Goal: Browse casually: Explore the website without a specific task or goal

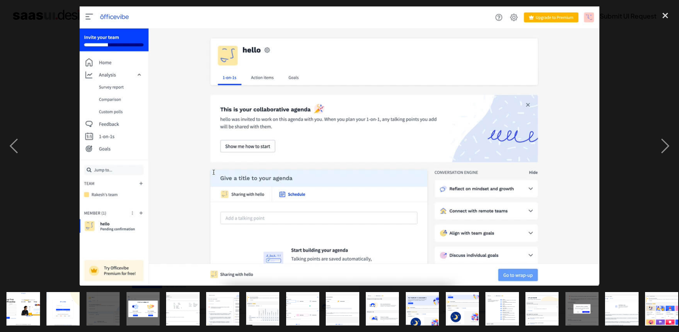
scroll to position [288, 0]
click at [666, 141] on div "next image" at bounding box center [664, 145] width 27 height 279
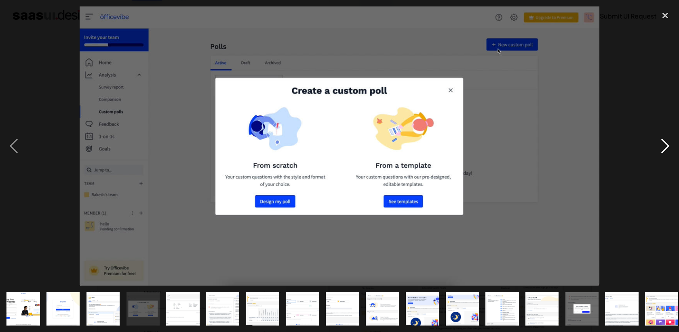
click at [660, 147] on div "next image" at bounding box center [664, 145] width 27 height 279
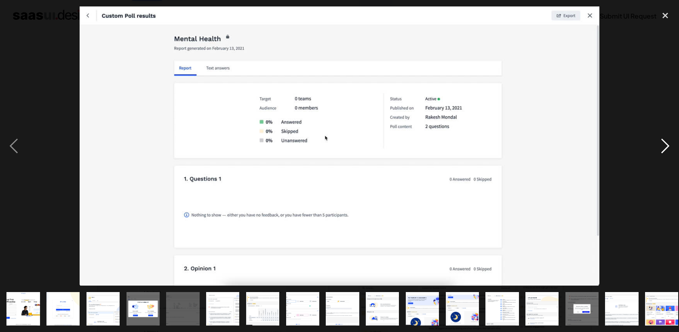
click at [660, 147] on div "next image" at bounding box center [664, 145] width 27 height 279
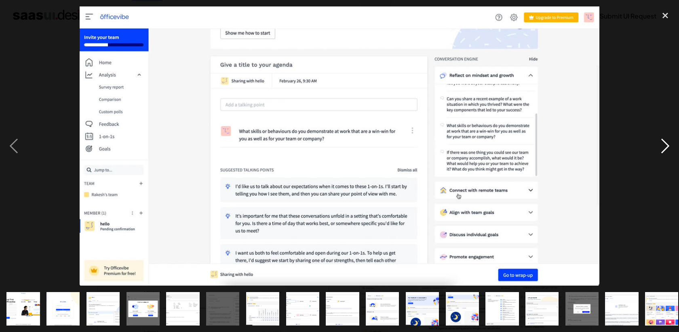
click at [660, 147] on div "next image" at bounding box center [664, 145] width 27 height 279
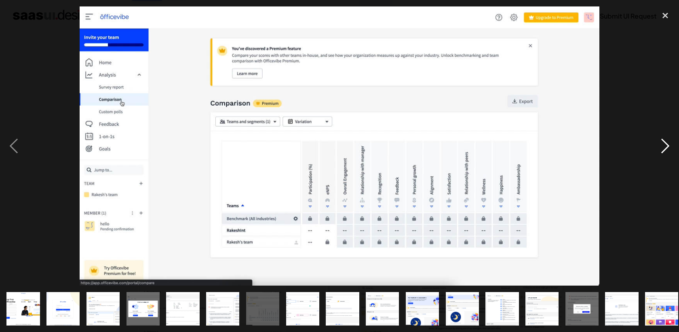
click at [660, 147] on div "next image" at bounding box center [664, 145] width 27 height 279
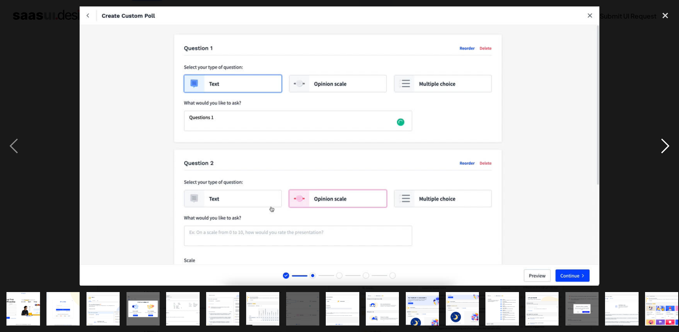
click at [660, 147] on div "next image" at bounding box center [664, 145] width 27 height 279
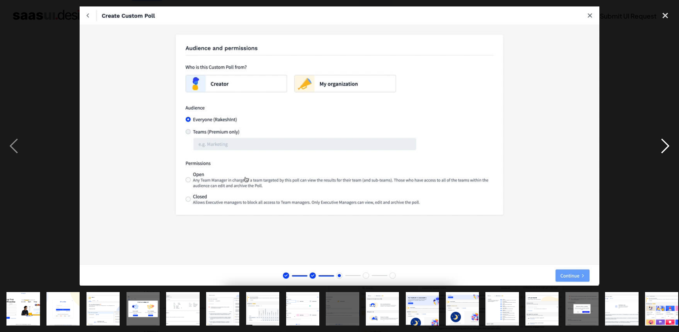
click at [660, 147] on div "next image" at bounding box center [664, 145] width 27 height 279
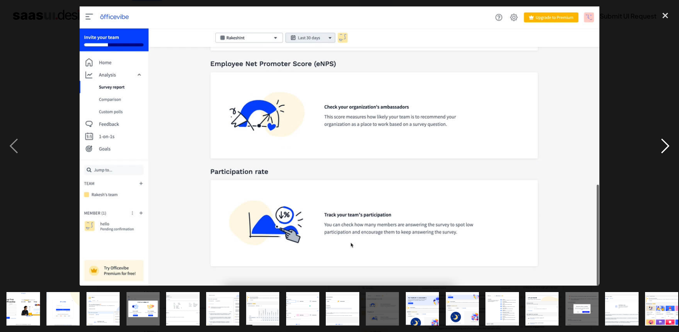
click at [660, 147] on div "next image" at bounding box center [664, 145] width 27 height 279
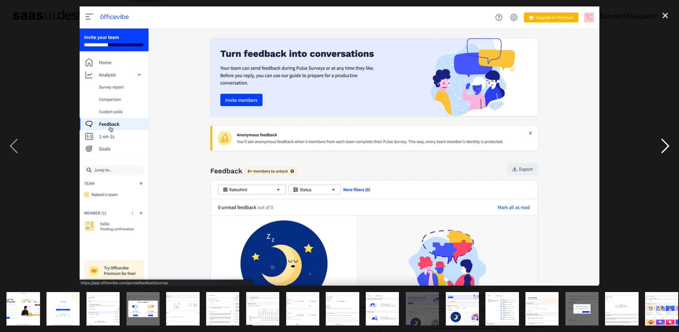
click at [660, 147] on div "next image" at bounding box center [664, 145] width 27 height 279
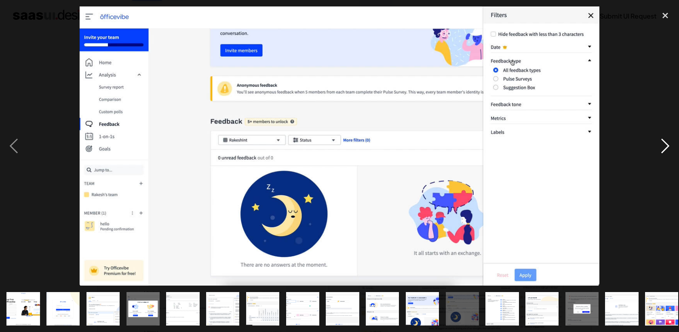
click at [660, 147] on div "next image" at bounding box center [664, 145] width 27 height 279
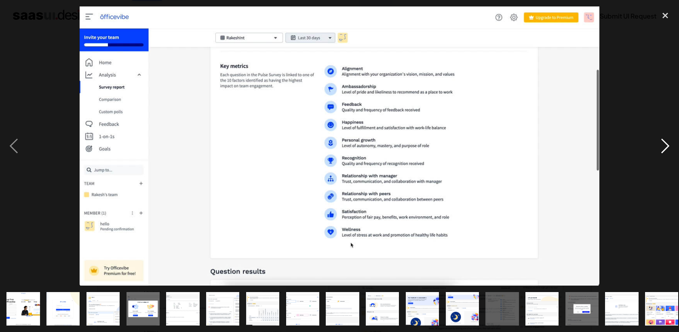
click at [660, 147] on div "next image" at bounding box center [664, 145] width 27 height 279
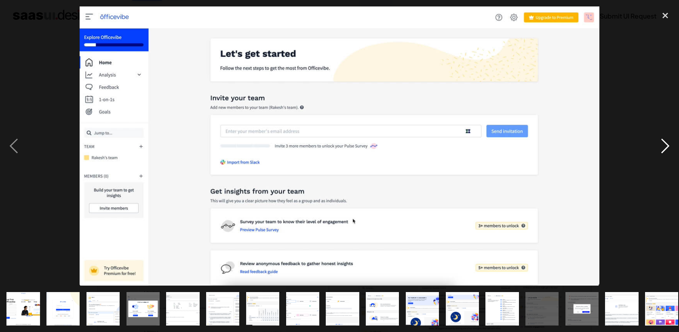
click at [660, 147] on div "next image" at bounding box center [664, 145] width 27 height 279
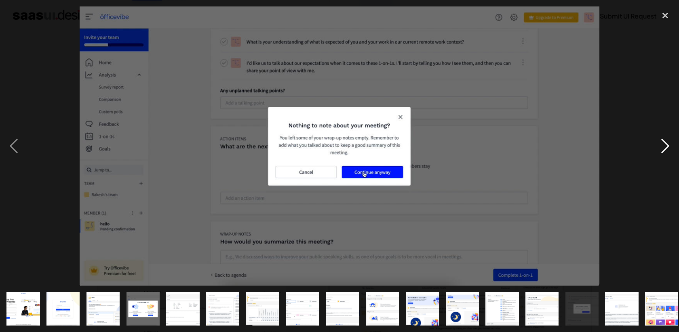
click at [660, 147] on div "next image" at bounding box center [664, 145] width 27 height 279
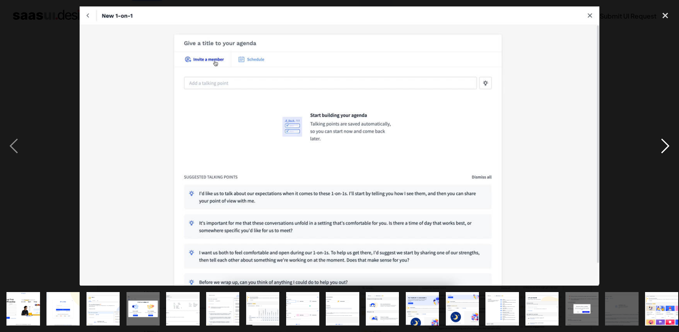
click at [660, 147] on div "next image" at bounding box center [664, 145] width 27 height 279
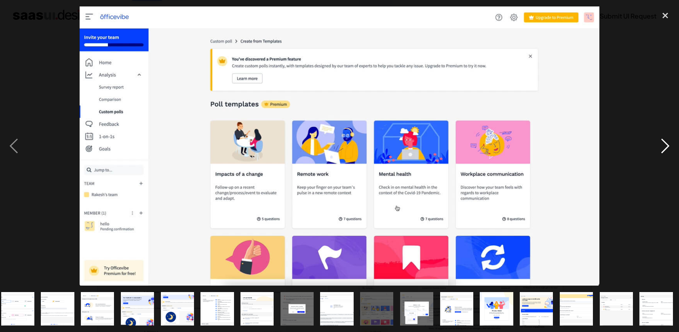
scroll to position [0, 285]
click at [660, 147] on div "next image" at bounding box center [664, 145] width 27 height 279
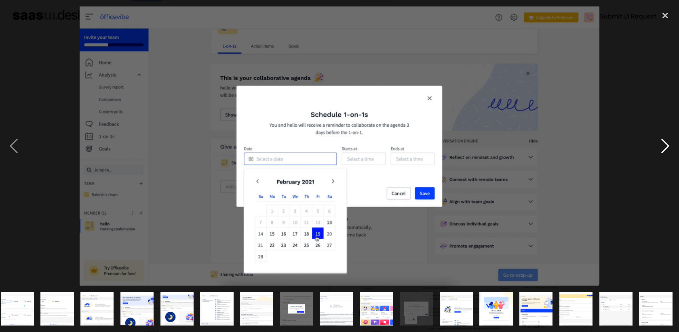
click at [660, 147] on div "next image" at bounding box center [664, 145] width 27 height 279
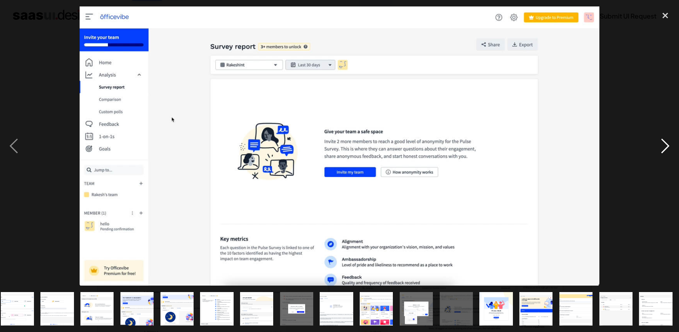
click at [660, 147] on div "next image" at bounding box center [664, 145] width 27 height 279
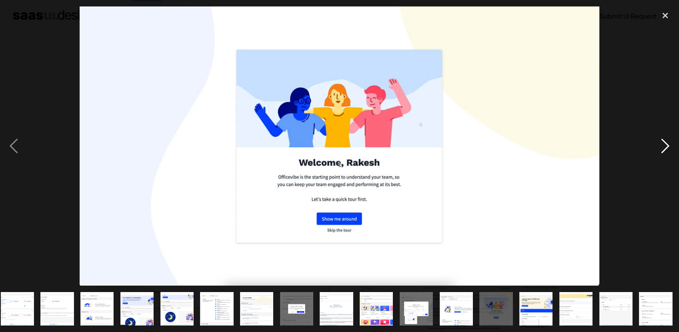
click at [660, 147] on div "next image" at bounding box center [664, 145] width 27 height 279
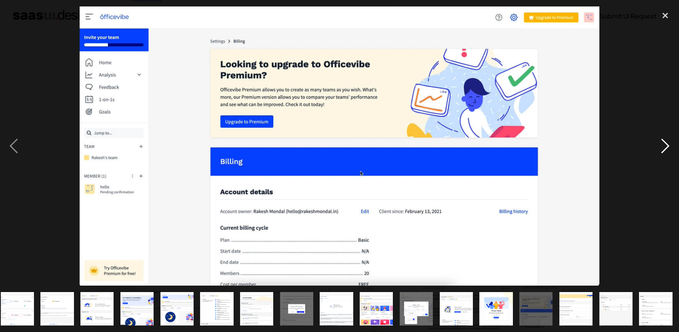
click at [660, 147] on div "next image" at bounding box center [664, 145] width 27 height 279
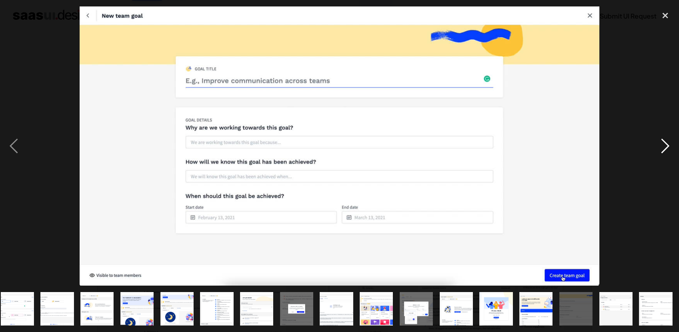
click at [660, 147] on div "next image" at bounding box center [664, 145] width 27 height 279
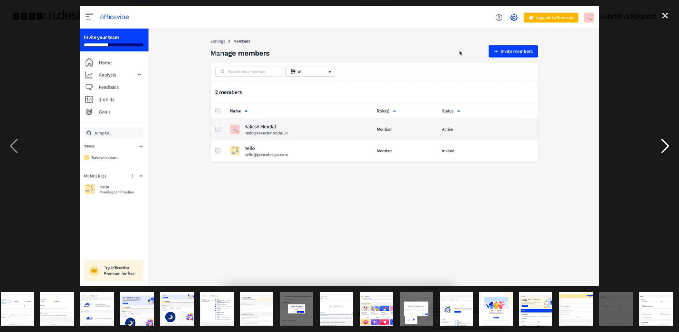
click at [660, 147] on div "next image" at bounding box center [664, 145] width 27 height 279
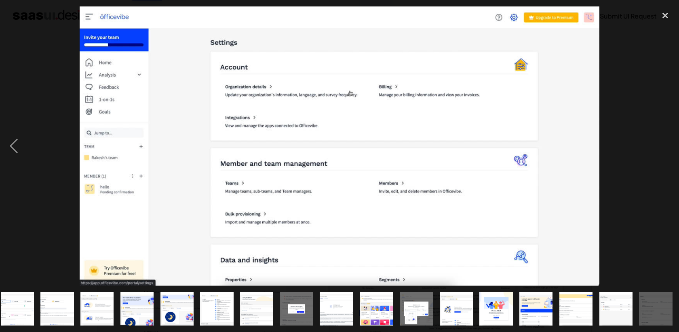
click at [660, 147] on div "next image" at bounding box center [664, 145] width 27 height 279
click at [667, 8] on div "close lightbox" at bounding box center [664, 15] width 27 height 18
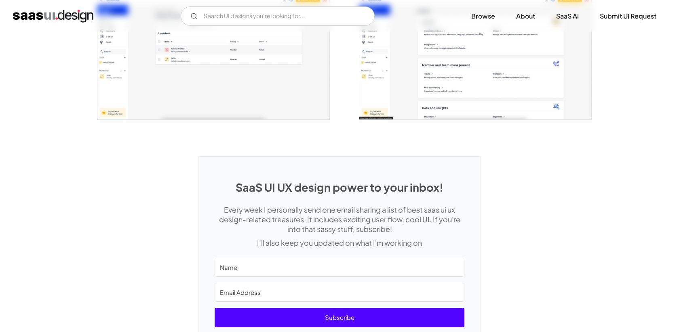
scroll to position [1784, 0]
